Goal: Communication & Community: Participate in discussion

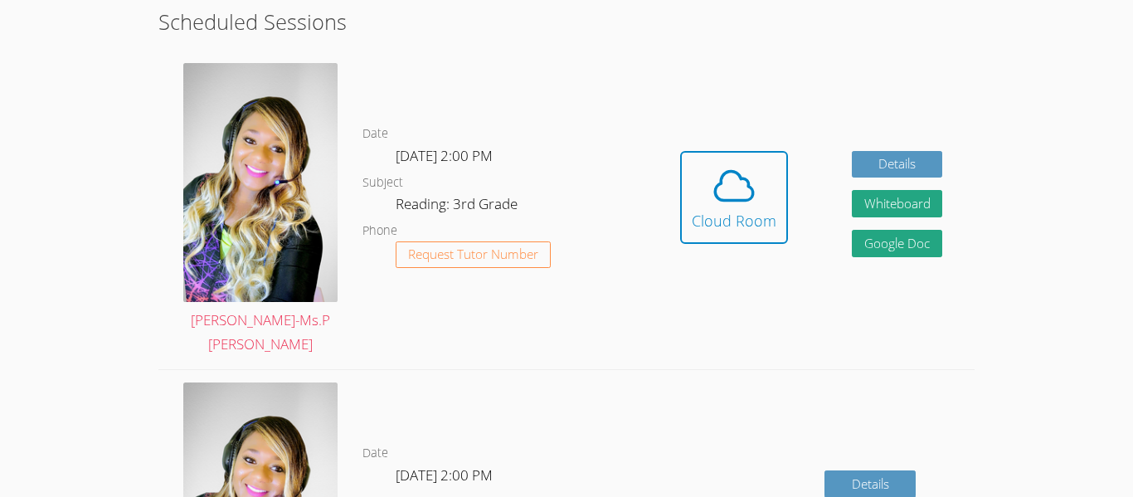
scroll to position [467, 0]
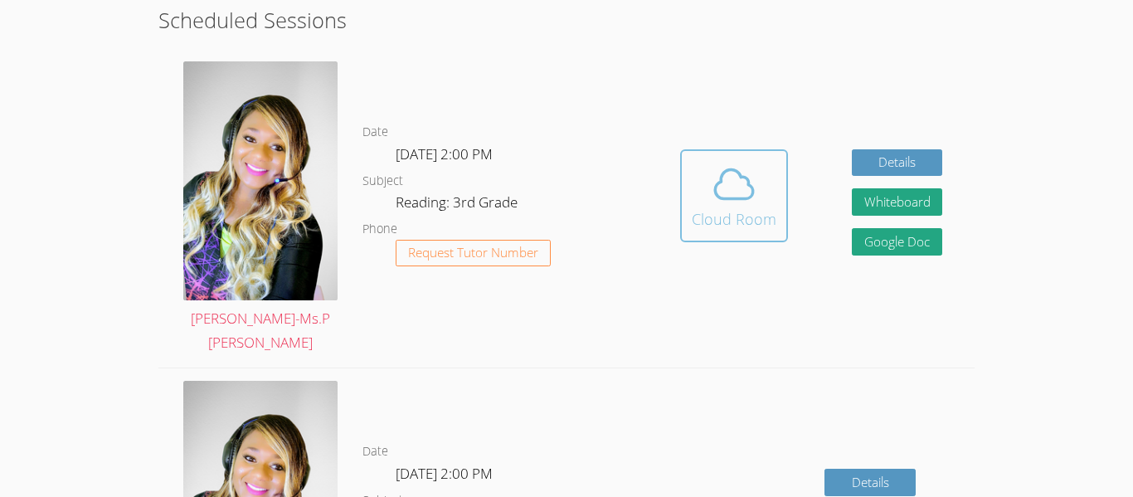
click at [735, 207] on div "Cloud Room" at bounding box center [734, 218] width 85 height 23
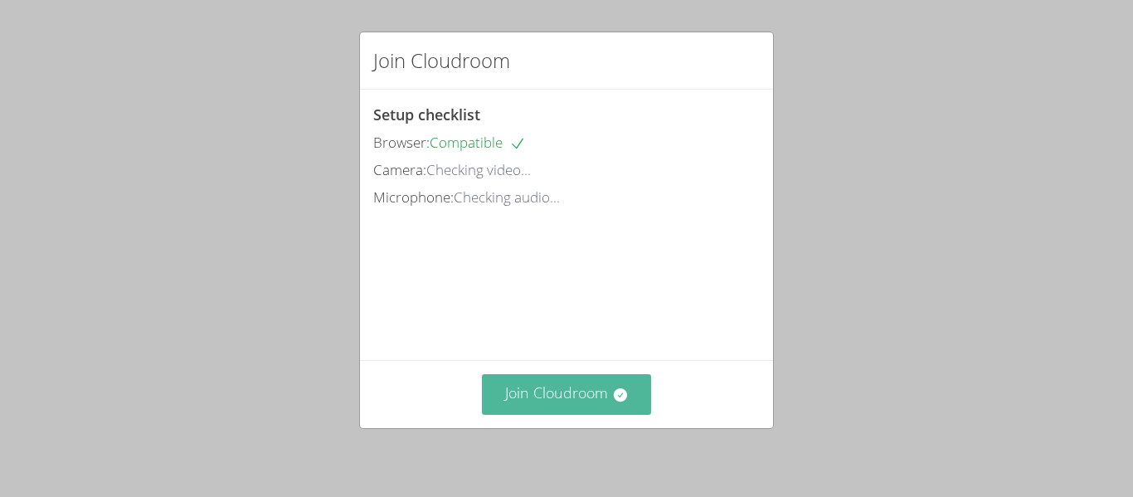
click at [519, 404] on button "Join Cloudroom" at bounding box center [567, 394] width 170 height 41
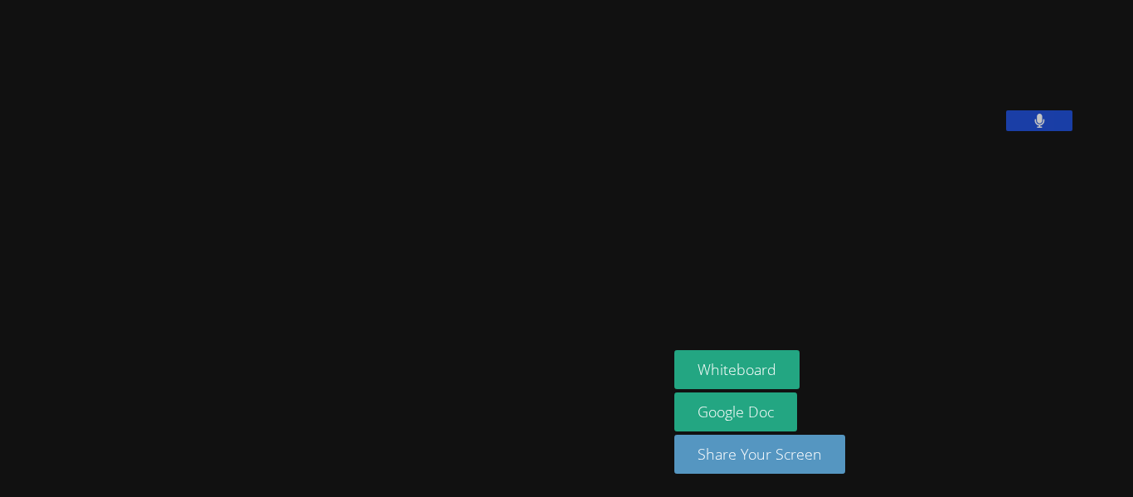
click at [459, 400] on video at bounding box center [334, 216] width 249 height 368
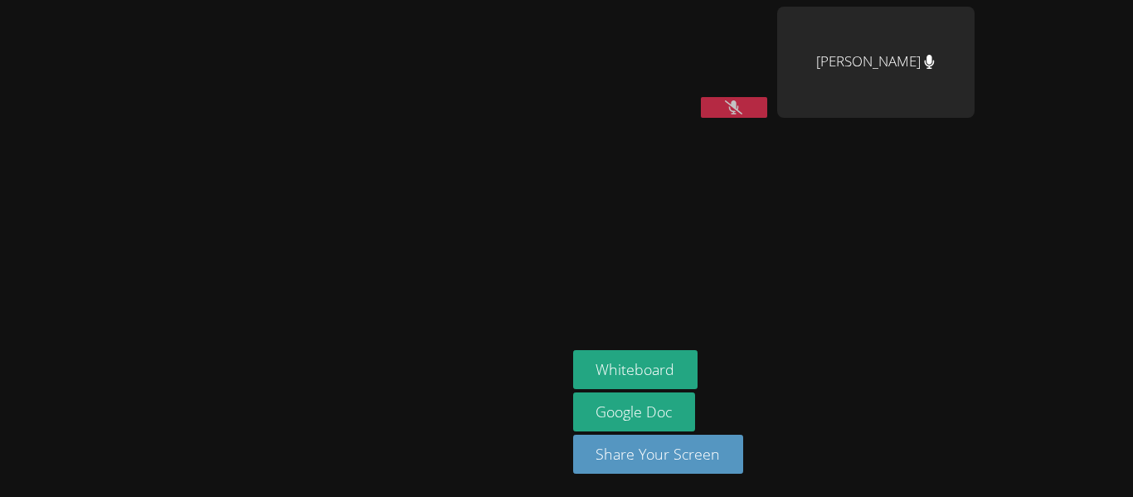
click at [158, 133] on video at bounding box center [282, 215] width 249 height 311
click at [158, 180] on video at bounding box center [282, 215] width 249 height 311
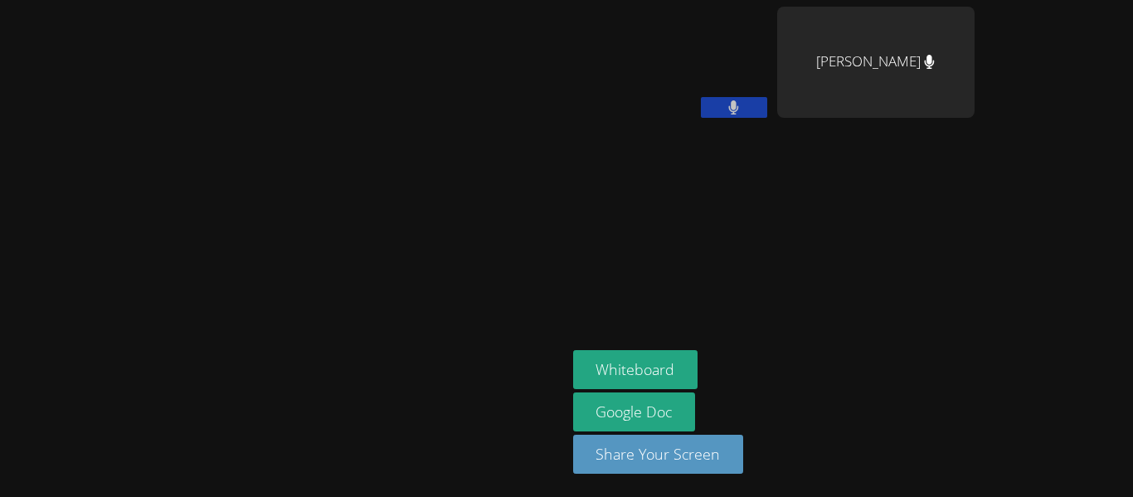
click at [158, 190] on video at bounding box center [282, 215] width 249 height 311
click at [158, 154] on video at bounding box center [282, 215] width 249 height 311
click at [158, 143] on video at bounding box center [282, 215] width 249 height 311
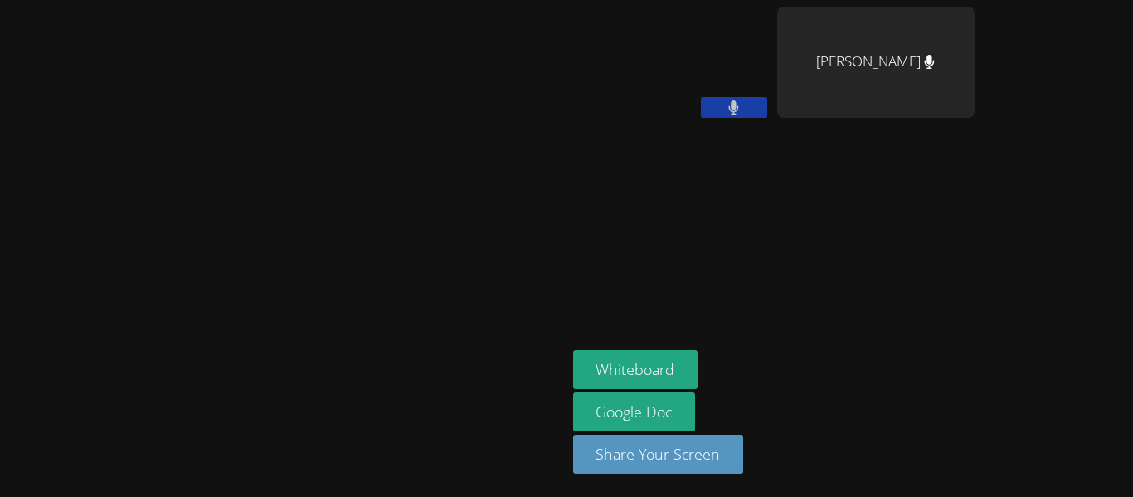
click at [158, 143] on video at bounding box center [282, 215] width 249 height 311
click at [158, 189] on video at bounding box center [282, 215] width 249 height 311
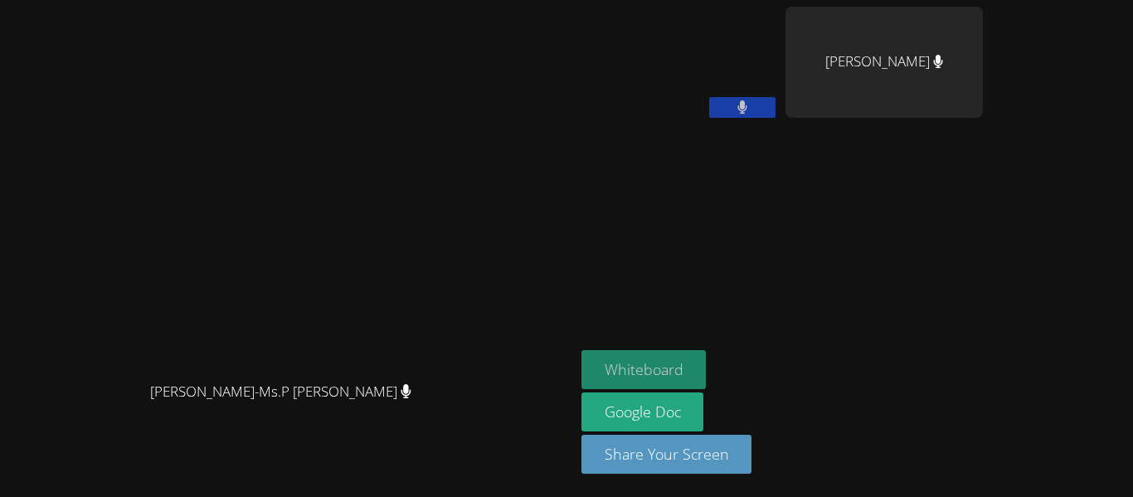
click at [706, 363] on button "Whiteboard" at bounding box center [643, 369] width 125 height 39
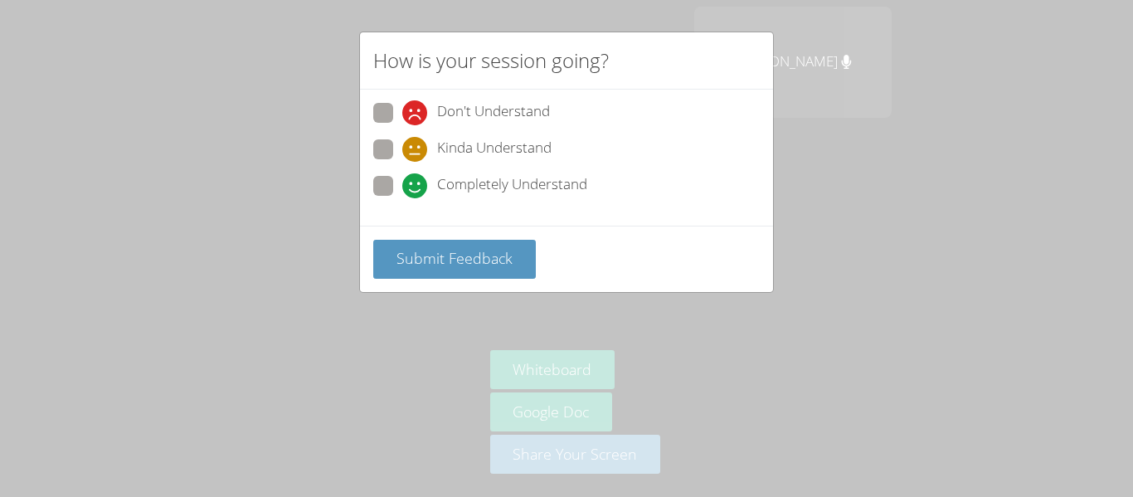
click at [494, 194] on span "Completely Understand" at bounding box center [512, 185] width 150 height 25
click at [416, 190] on input "Completely Understand" at bounding box center [409, 183] width 14 height 14
radio input "true"
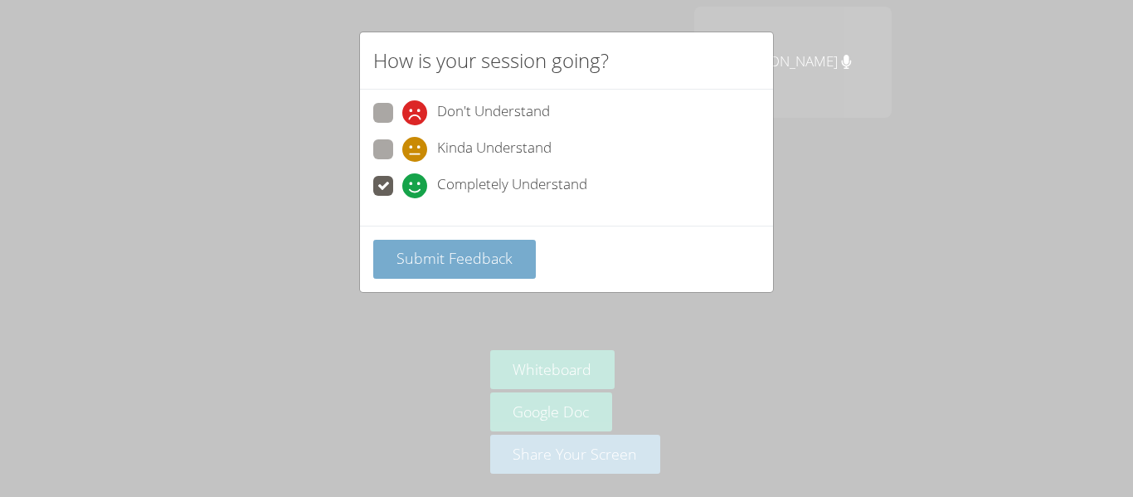
click at [481, 262] on span "Submit Feedback" at bounding box center [454, 258] width 116 height 20
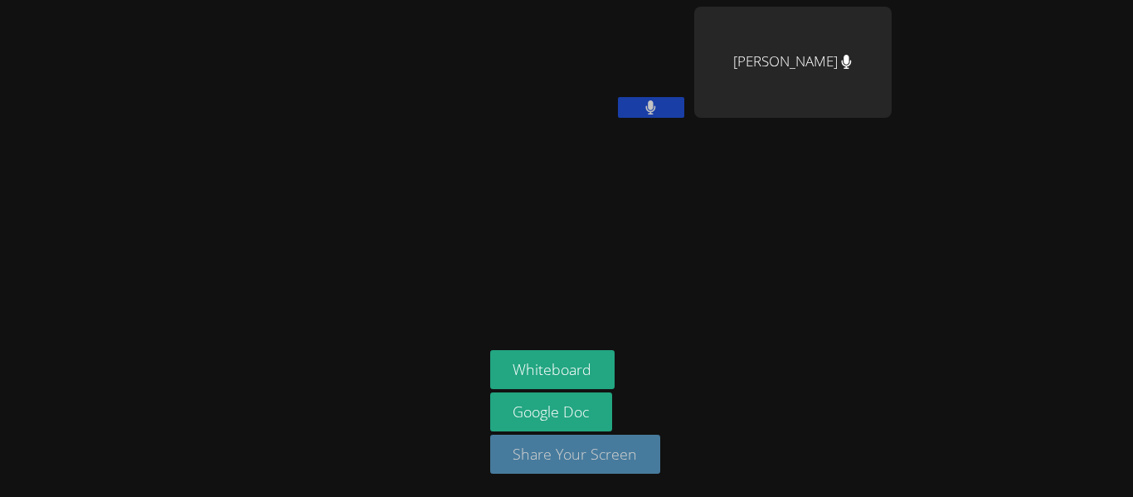
click at [641, 446] on button "Share Your Screen" at bounding box center [575, 453] width 171 height 39
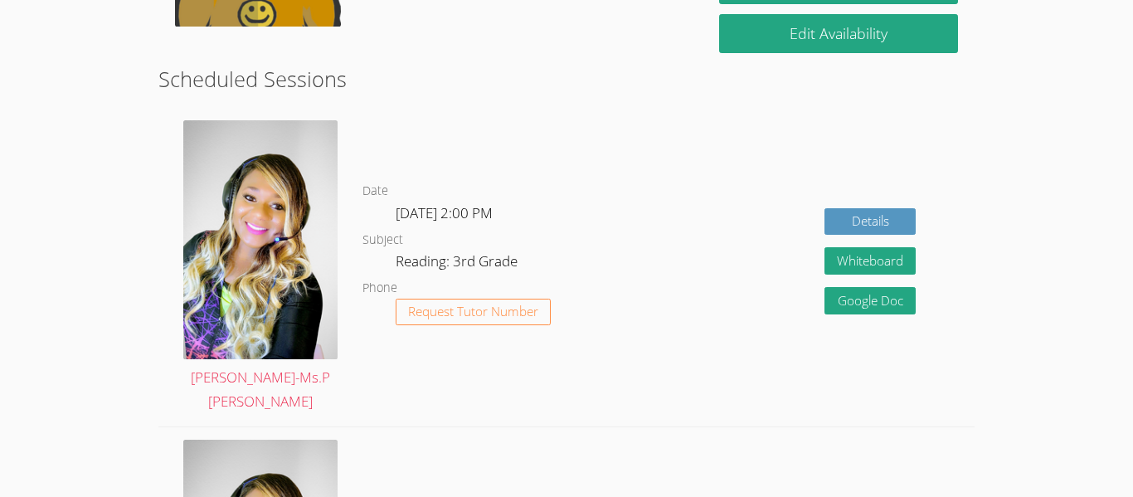
scroll to position [406, 0]
